Goal: Information Seeking & Learning: Understand process/instructions

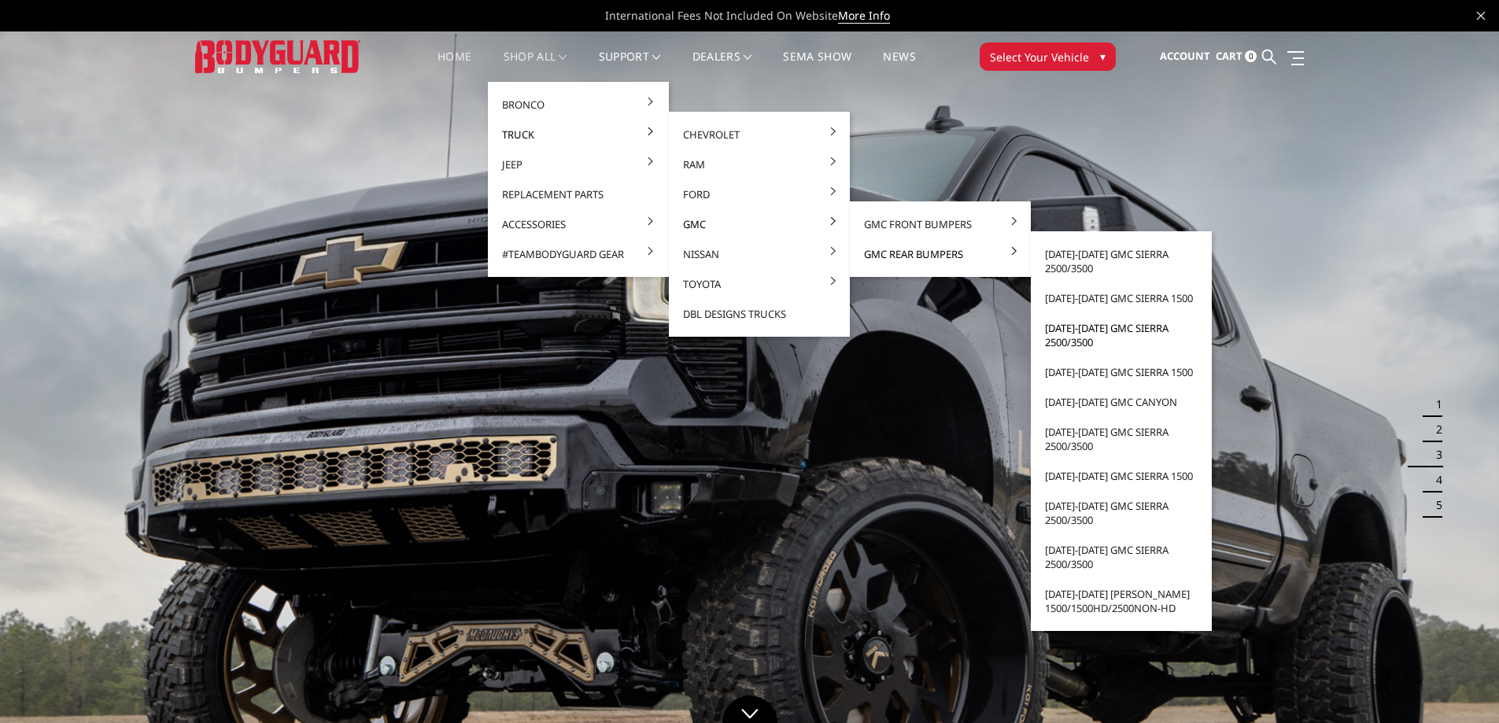
click at [1080, 330] on link "[DATE]-[DATE] GMC Sierra 2500/3500" at bounding box center [1121, 335] width 168 height 44
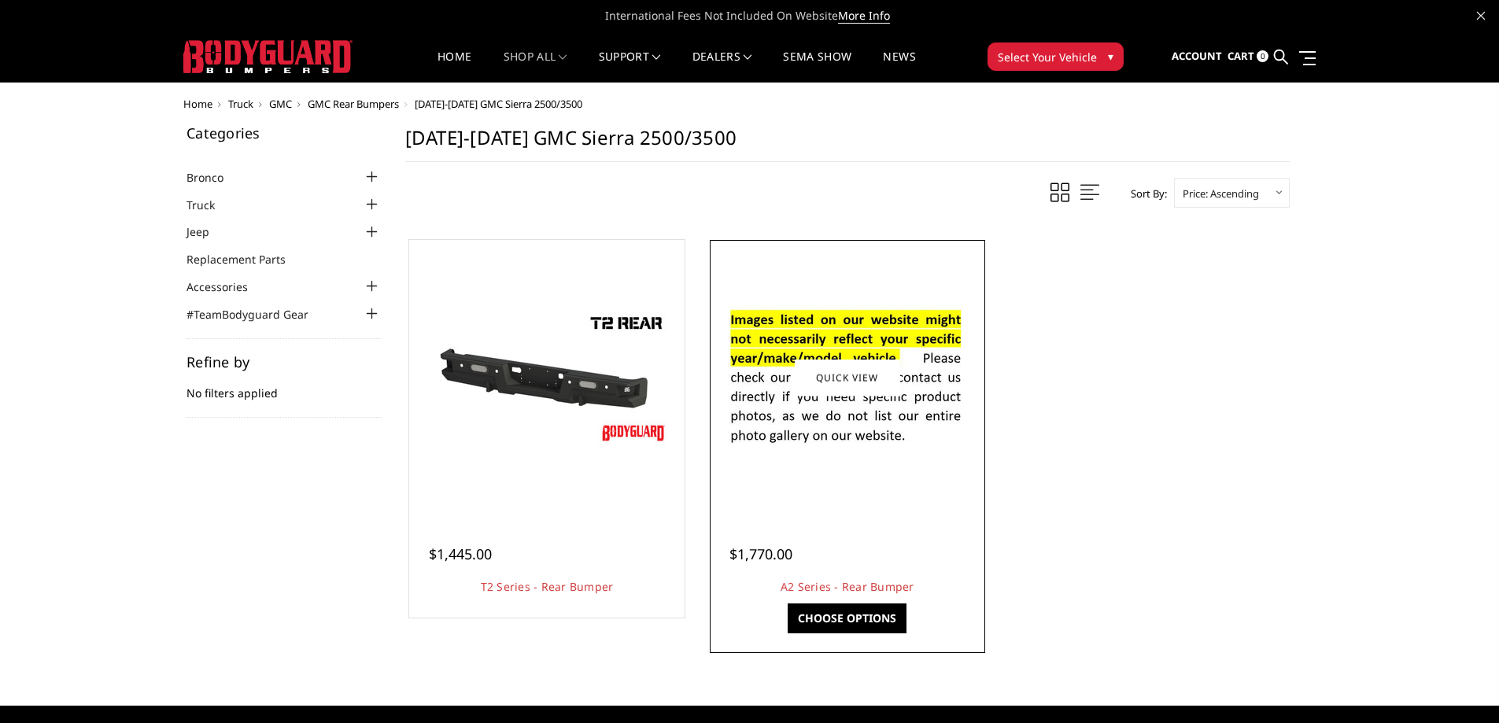
click at [801, 479] on div at bounding box center [848, 378] width 268 height 268
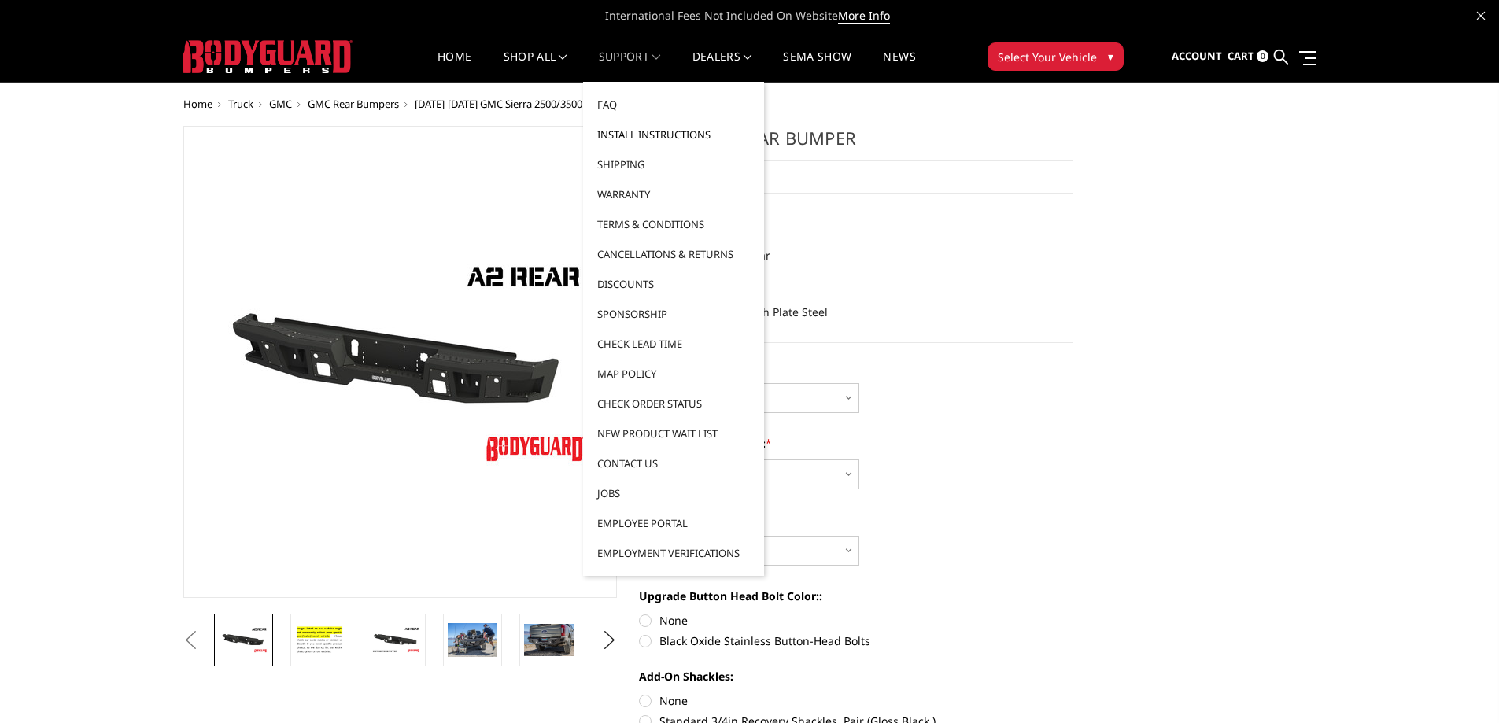
click at [661, 138] on link "Install Instructions" at bounding box center [673, 135] width 168 height 30
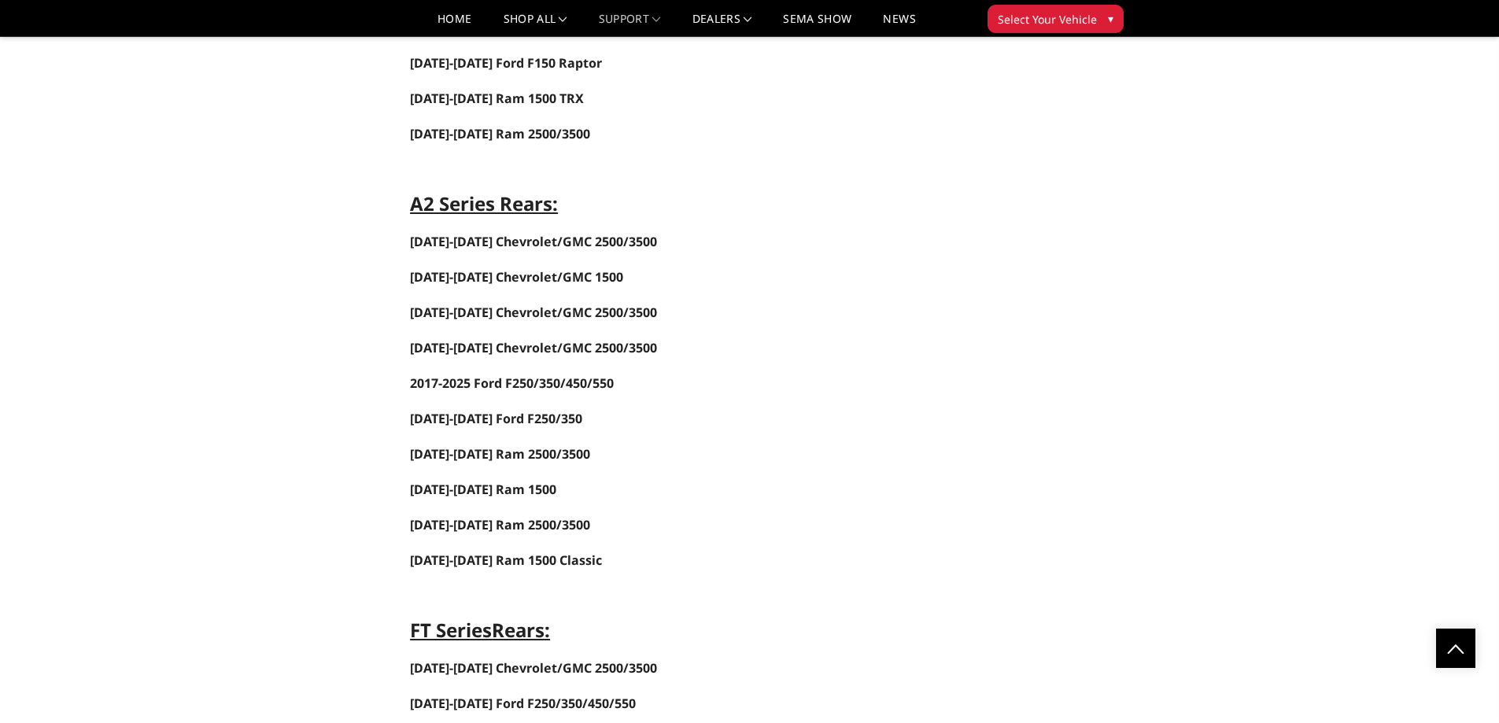
scroll to position [2833, 0]
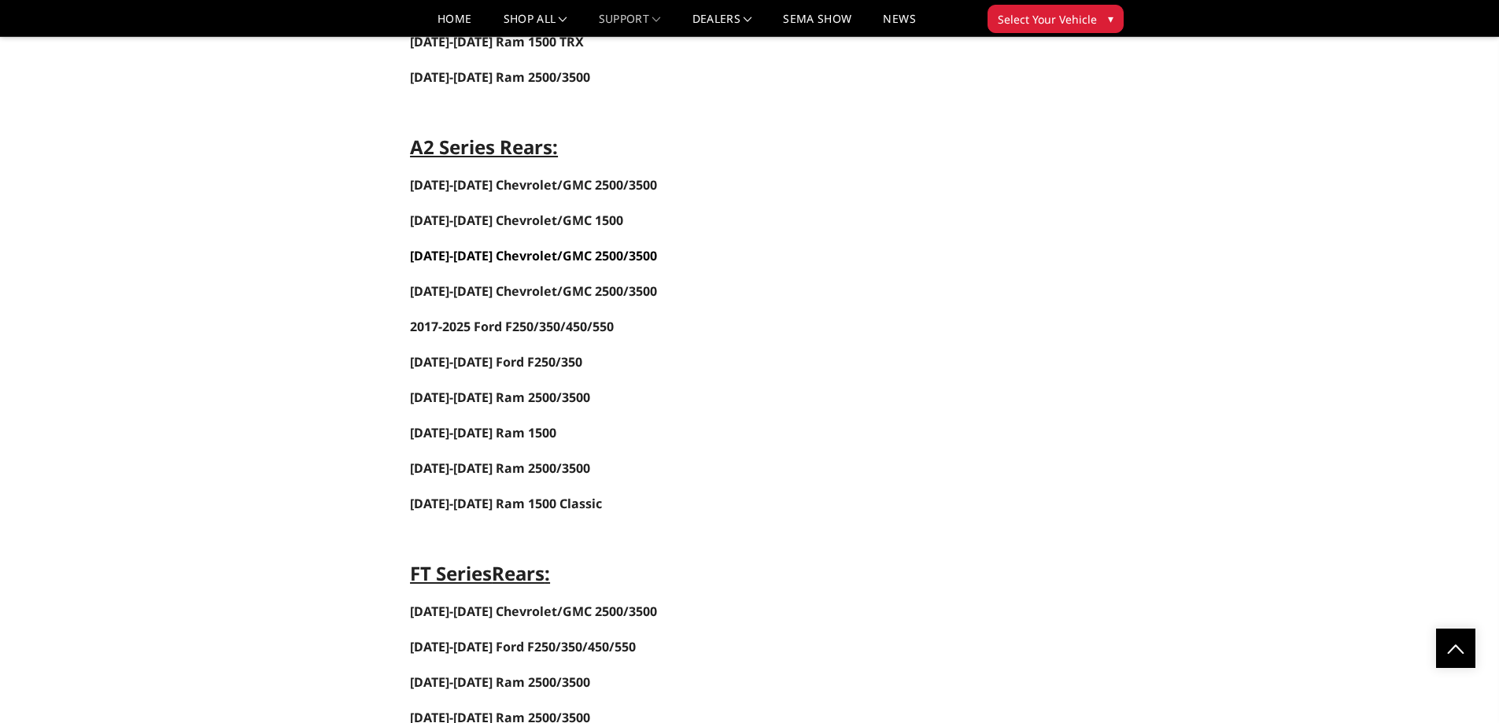
click at [487, 258] on link "2015-2019 Chevrolet/GMC 2500/3500" at bounding box center [533, 255] width 247 height 17
